Goal: Check status: Check status

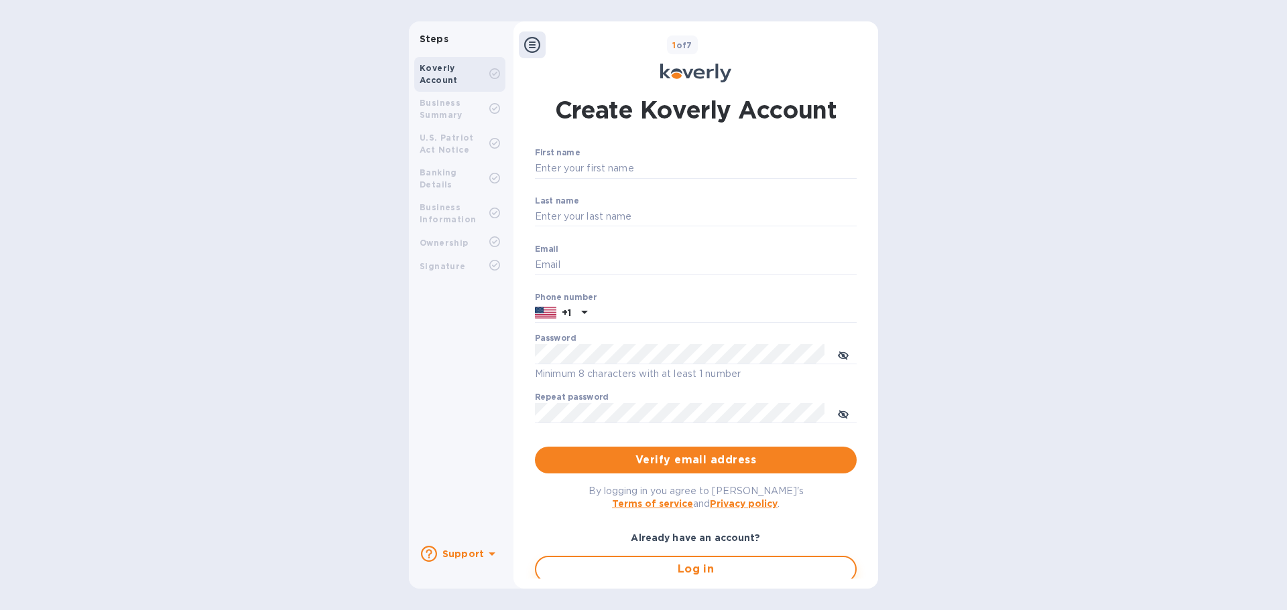
type input "accounting@ascendexusa.com"
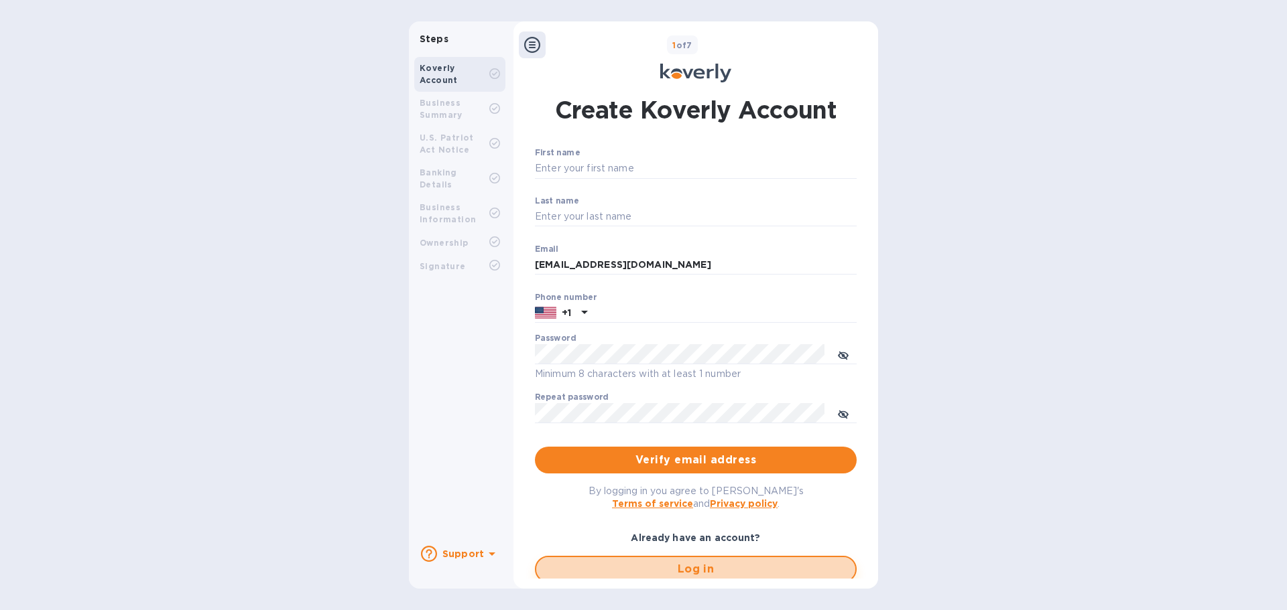
click at [586, 568] on span "Log in" at bounding box center [696, 570] width 298 height 16
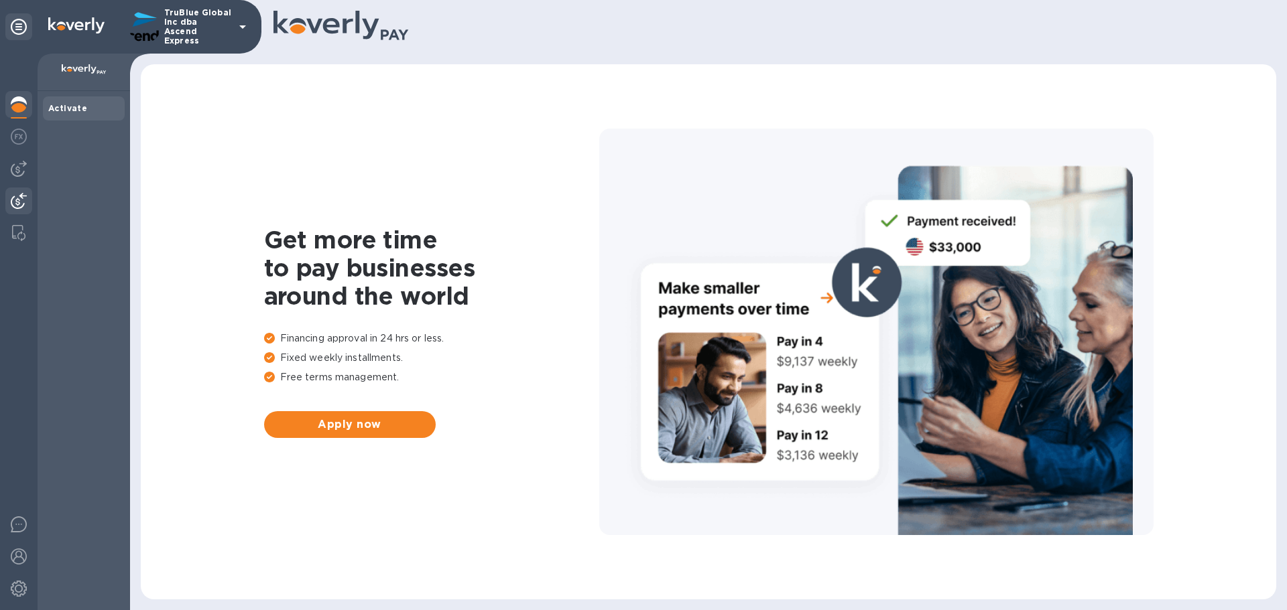
click at [15, 208] on img at bounding box center [19, 201] width 16 height 16
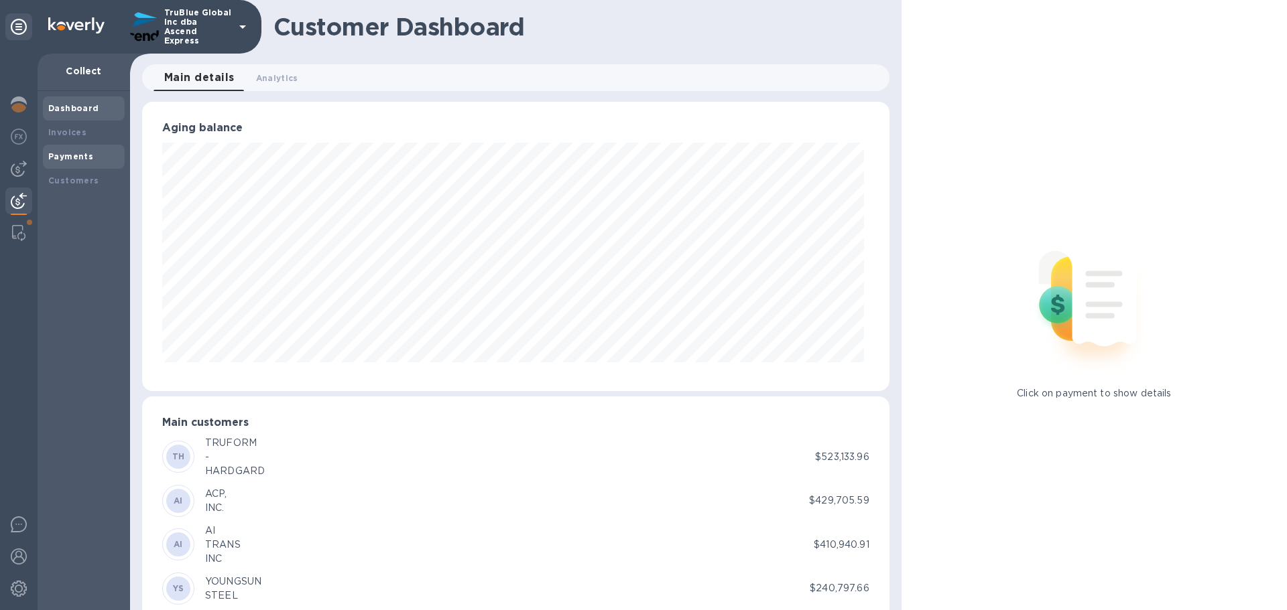
scroll to position [669810, 669358]
click at [66, 158] on b "Payments" at bounding box center [70, 156] width 45 height 10
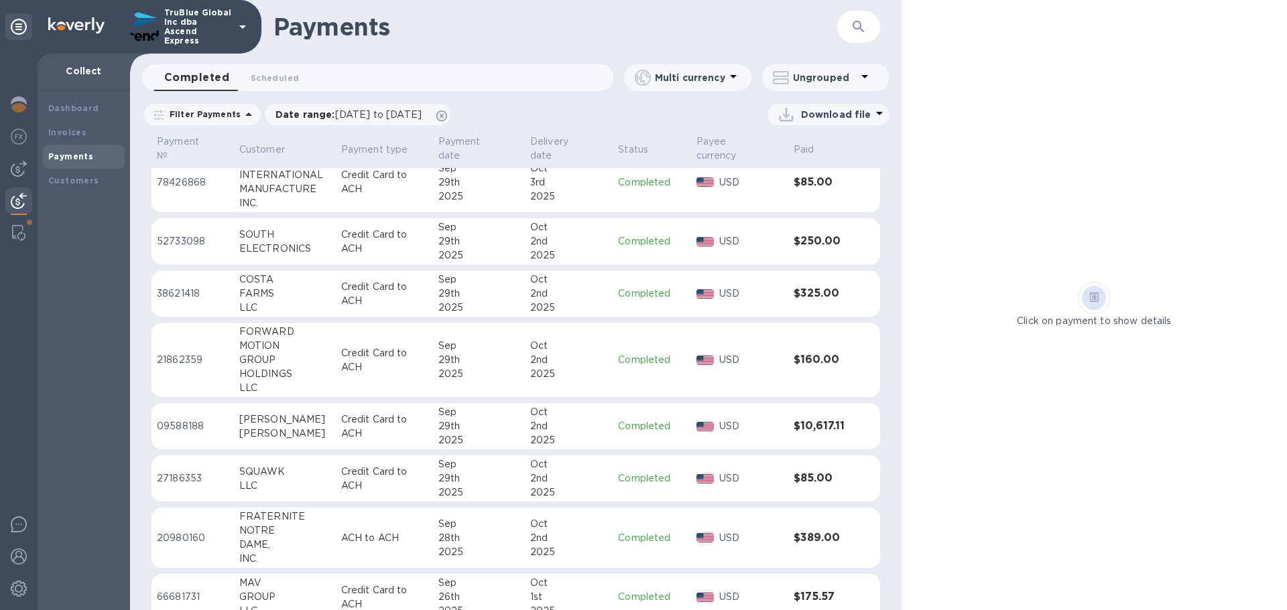
scroll to position [402, 0]
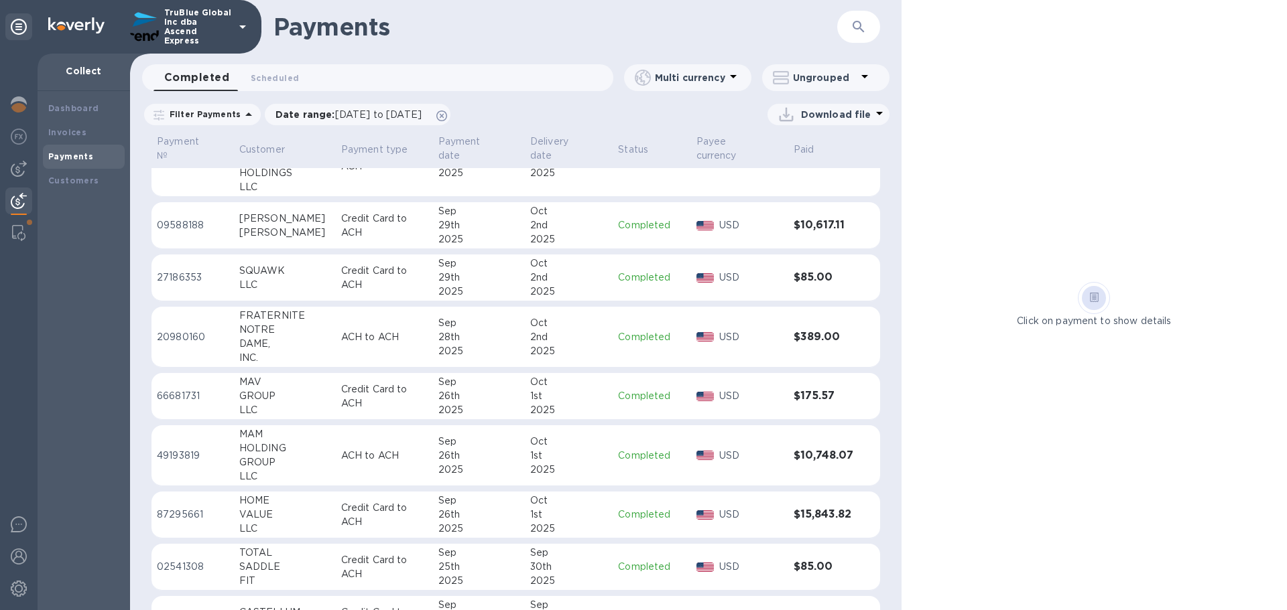
click at [174, 457] on p "49193819" at bounding box center [193, 456] width 72 height 14
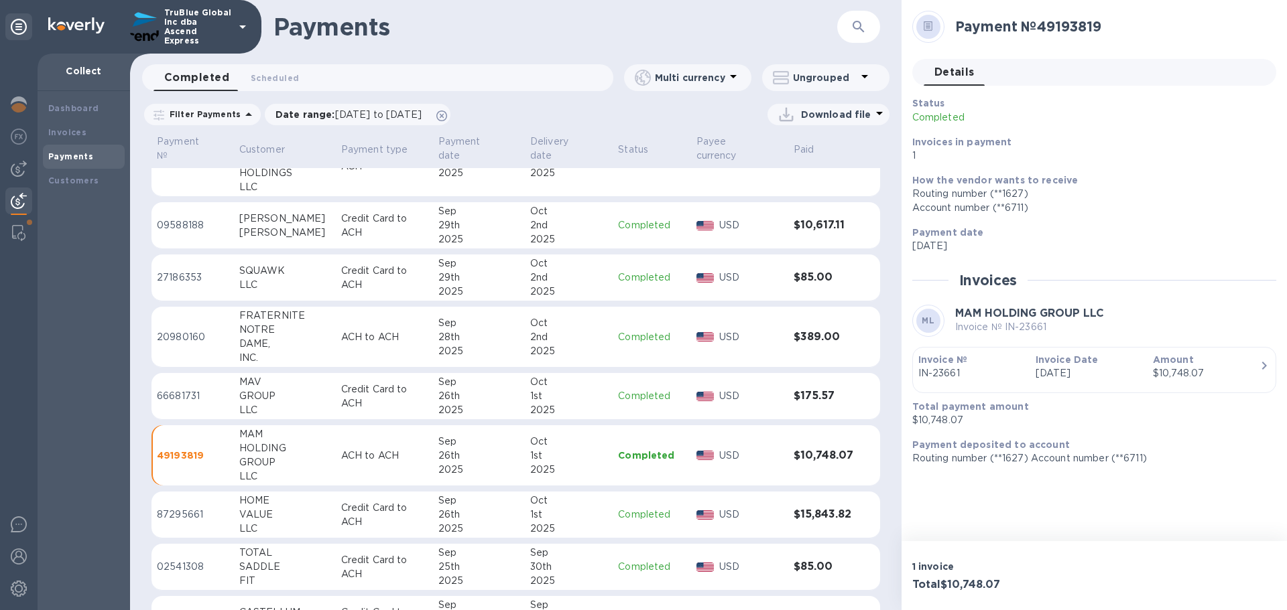
click at [180, 226] on p "09588188" at bounding box center [193, 225] width 72 height 14
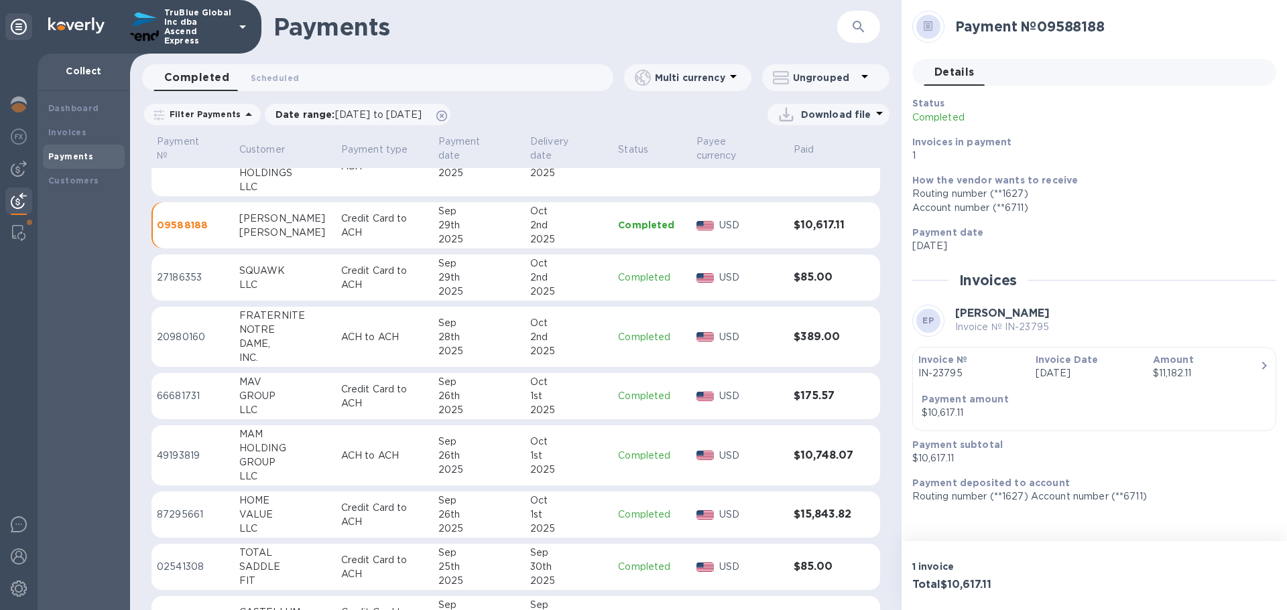
click at [160, 340] on p "20980160" at bounding box center [193, 337] width 72 height 14
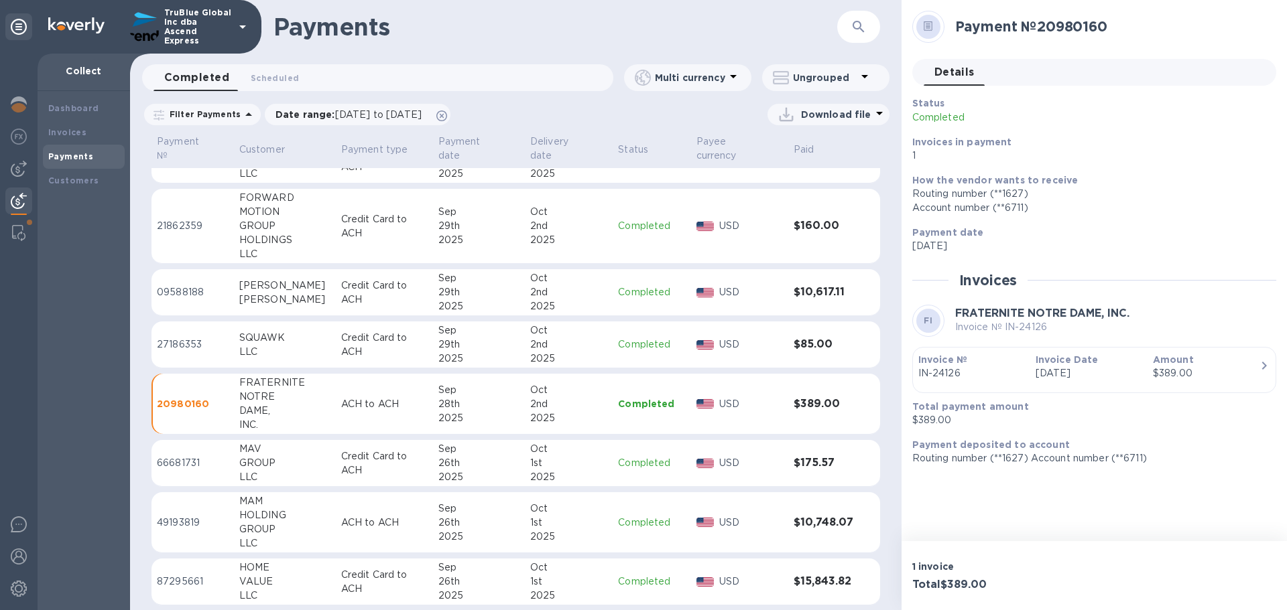
scroll to position [268, 0]
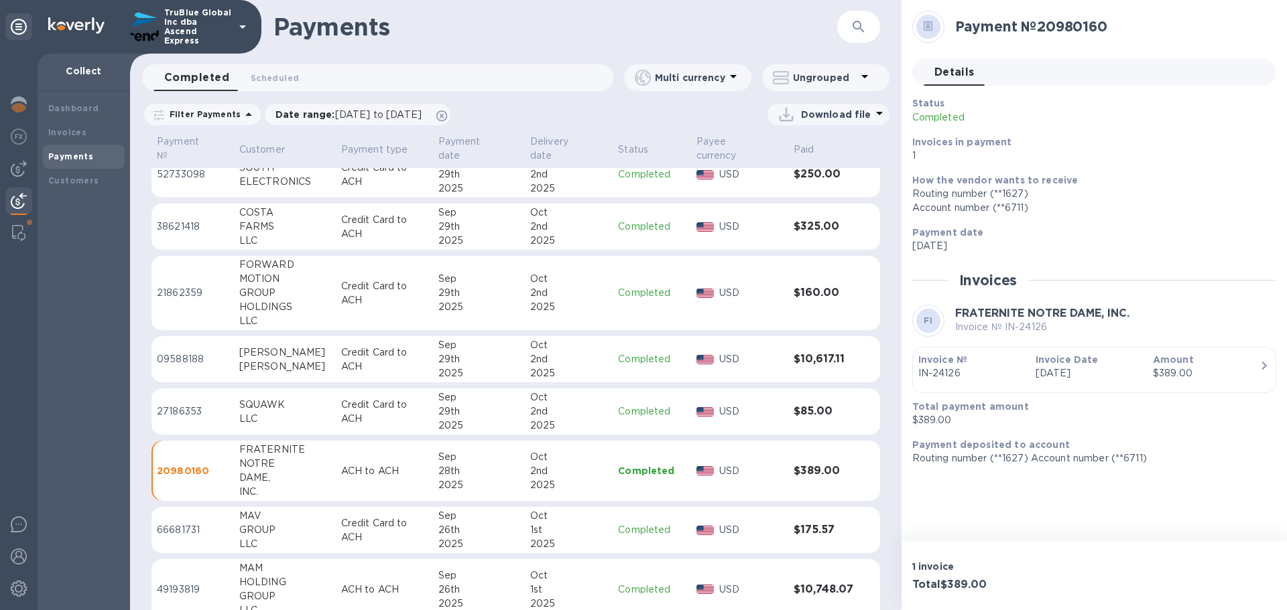
click at [182, 226] on p "38621418" at bounding box center [193, 227] width 72 height 14
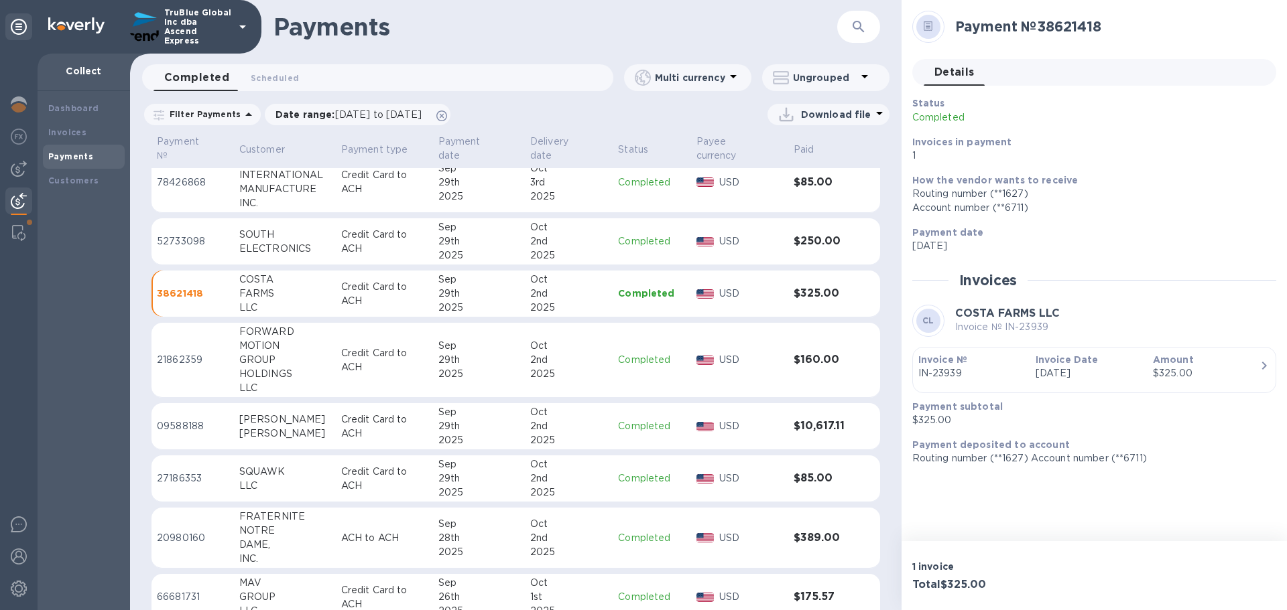
click at [178, 241] on p "52733098" at bounding box center [193, 242] width 72 height 14
click at [168, 361] on p "21862359" at bounding box center [193, 360] width 72 height 14
click at [185, 480] on p "27186353" at bounding box center [193, 479] width 72 height 14
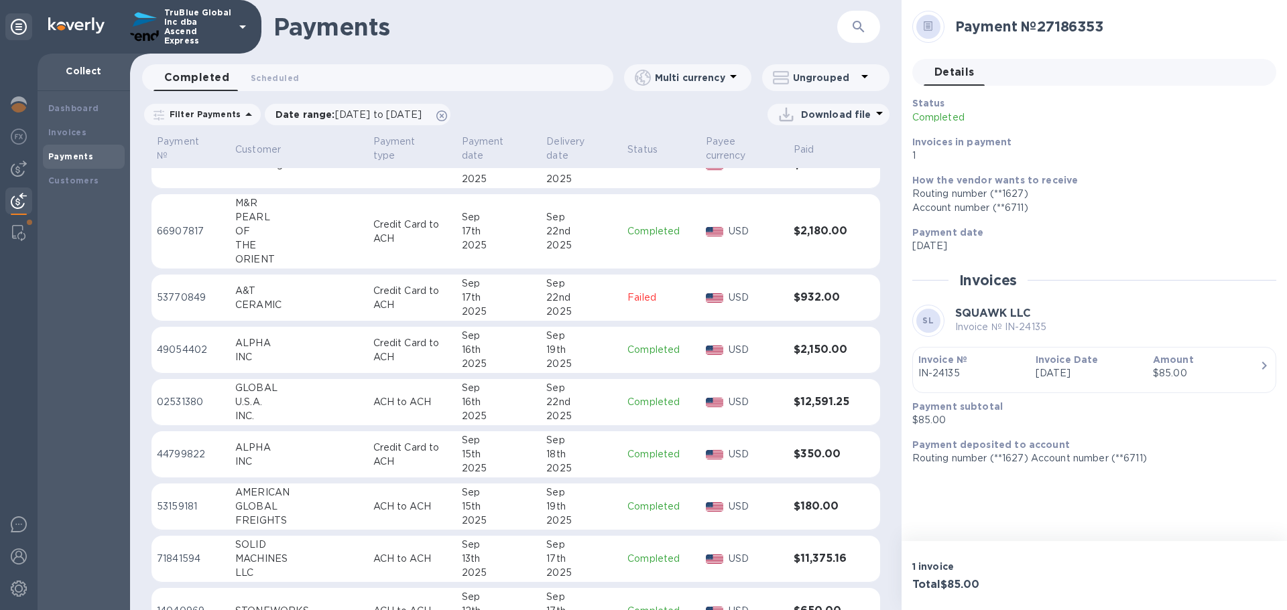
scroll to position [1458, 0]
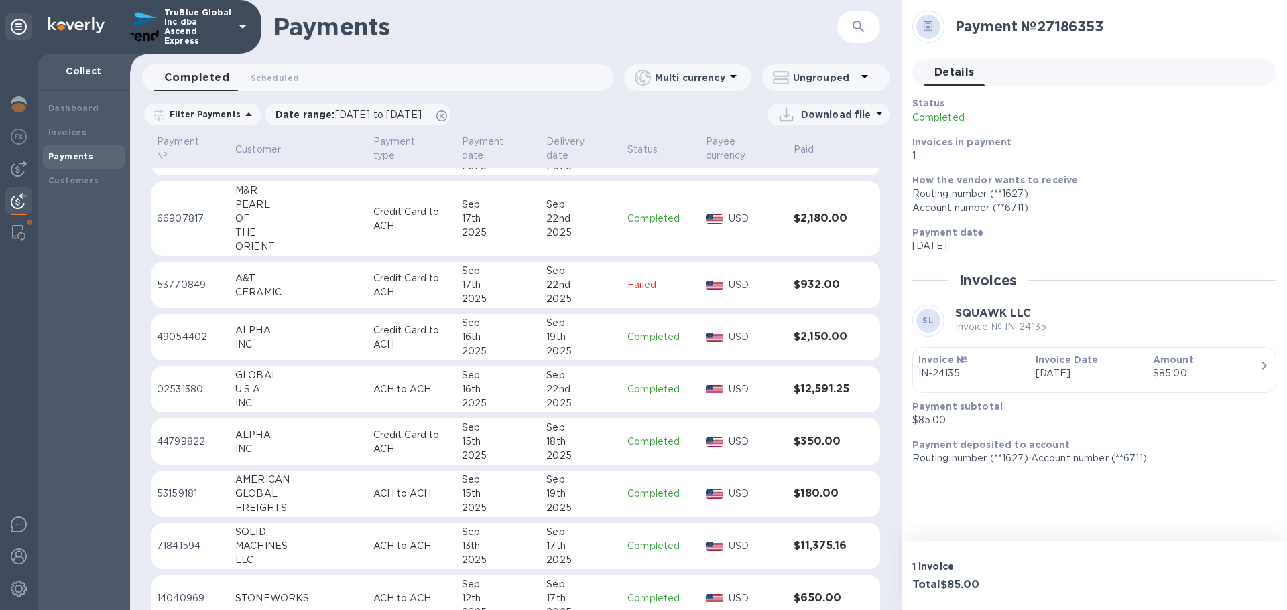
drag, startPoint x: 902, startPoint y: 508, endPoint x: 903, endPoint y: 493, distance: 15.4
click at [903, 493] on div "Payment № 27186353 Details 0 Status Completed Invoices in payment 1 How the ven…" at bounding box center [1093, 270] width 385 height 541
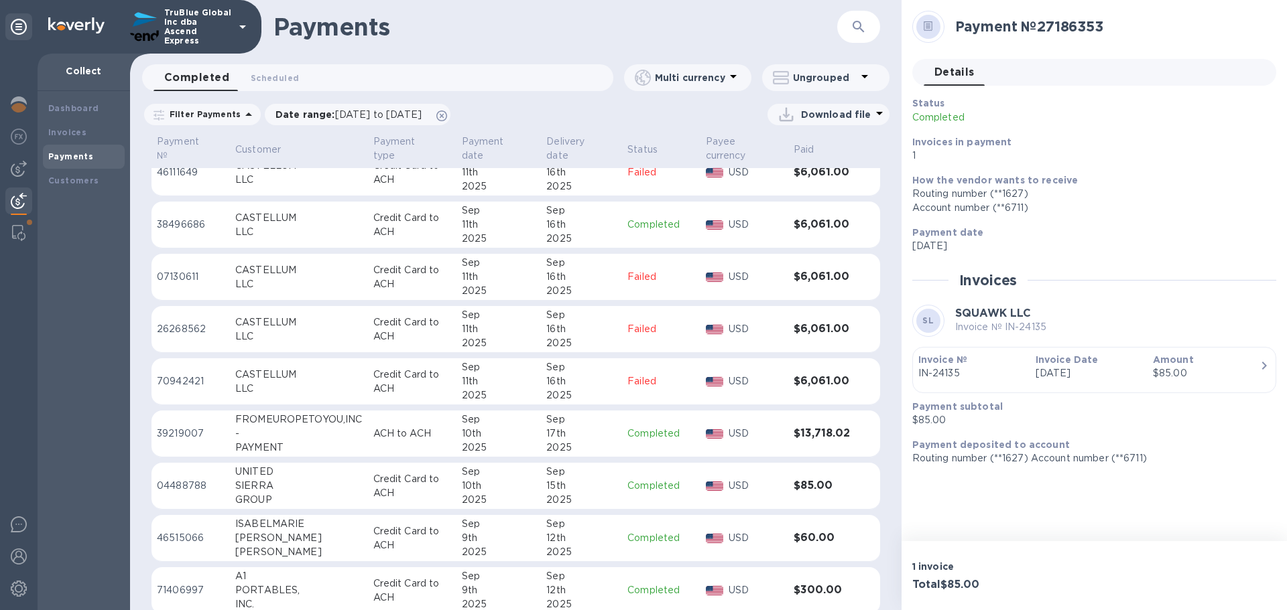
scroll to position [2307, 0]
